Goal: Task Accomplishment & Management: Use online tool/utility

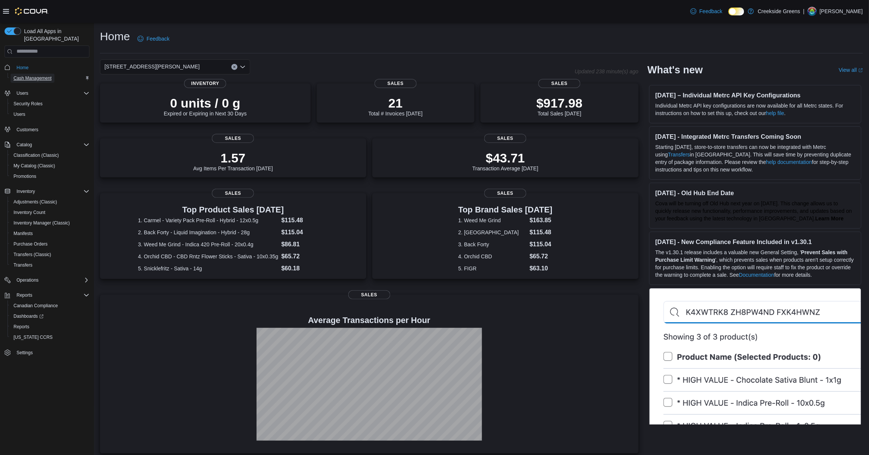
click at [41, 75] on span "Cash Management" at bounding box center [33, 78] width 38 height 6
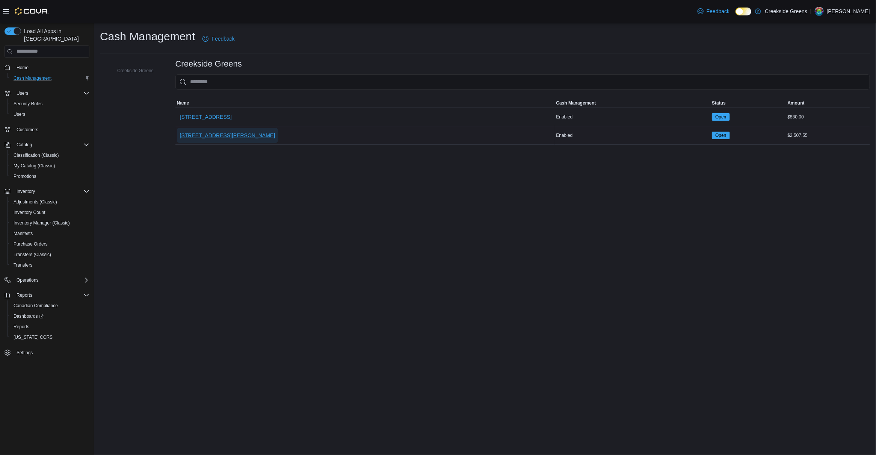
click at [207, 133] on span "[STREET_ADDRESS][PERSON_NAME]" at bounding box center [227, 135] width 95 height 8
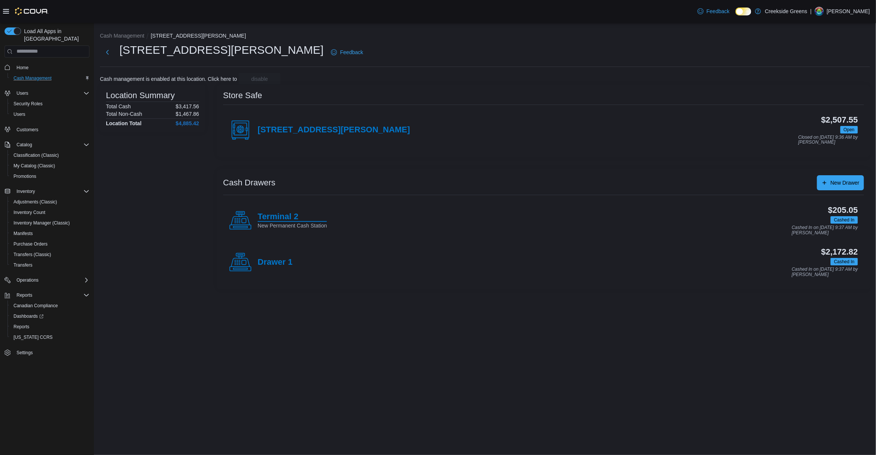
click at [278, 221] on h4 "Terminal 2" at bounding box center [292, 217] width 69 height 10
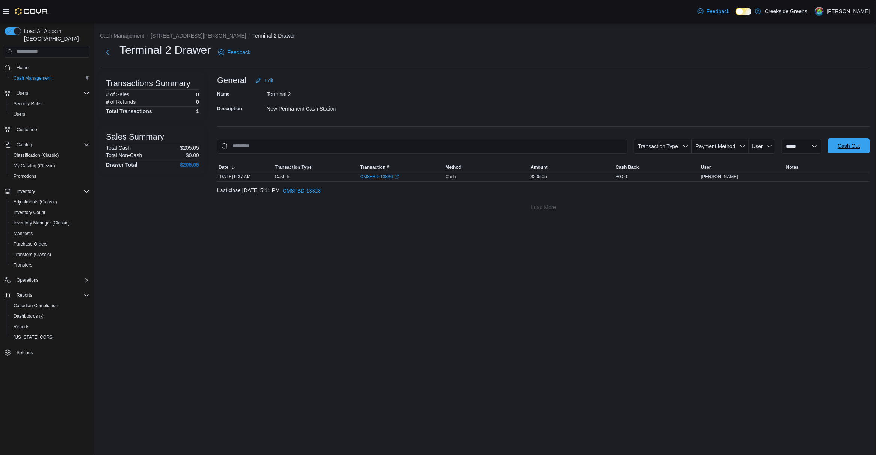
click at [855, 146] on span "Cash Out" at bounding box center [849, 146] width 22 height 8
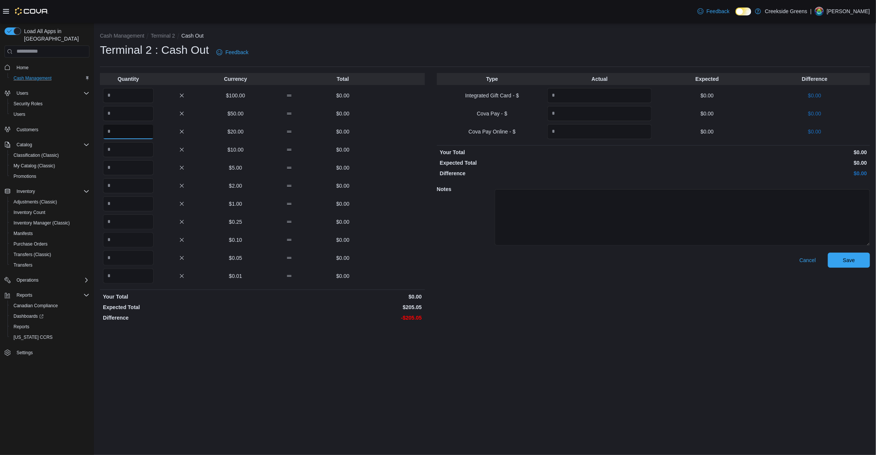
click at [131, 133] on input "Quantity" at bounding box center [128, 131] width 51 height 15
type input "*"
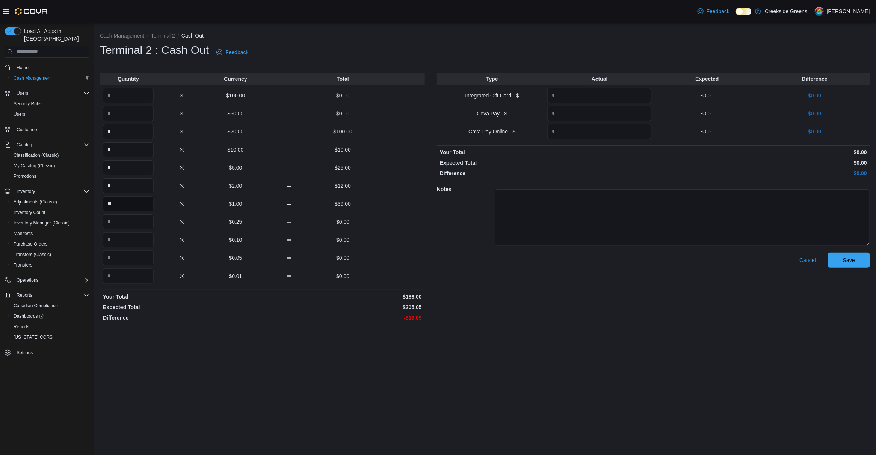
type input "**"
click at [845, 261] on span "Save" at bounding box center [849, 260] width 12 height 8
